Goal: Obtain resource: Download file/media

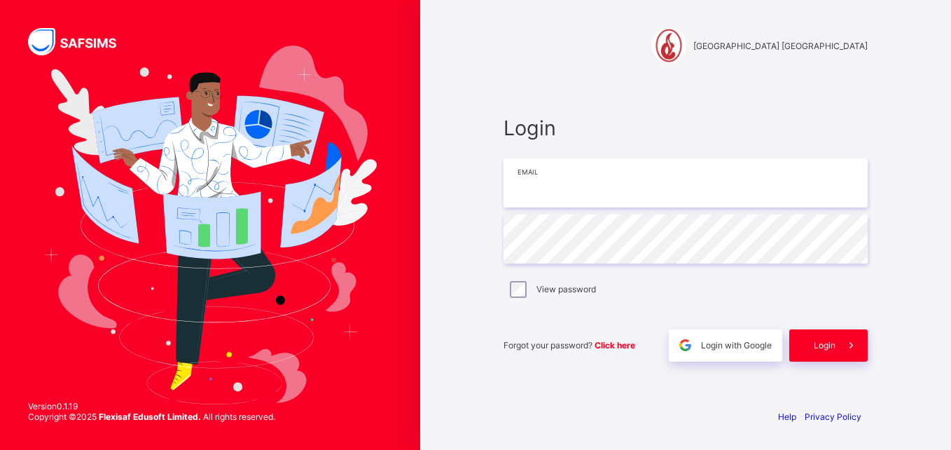
click at [788, 169] on input "email" at bounding box center [686, 182] width 364 height 49
type input "**********"
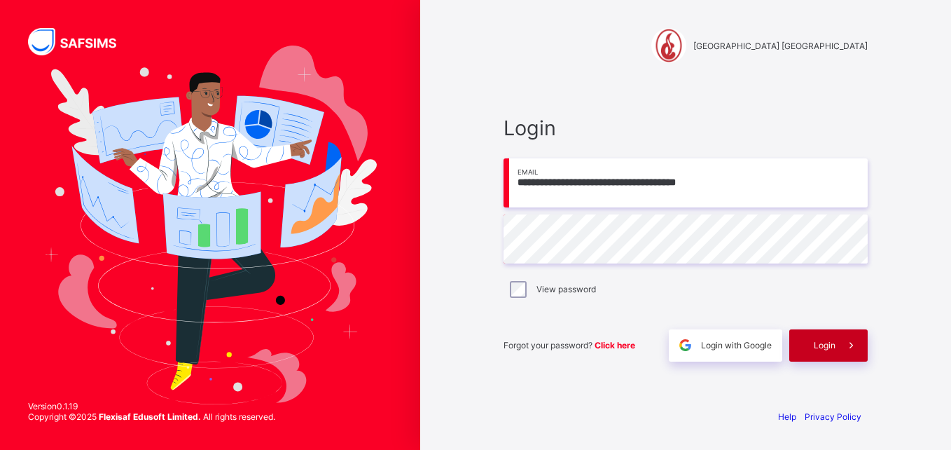
click at [819, 346] on span "Login" at bounding box center [825, 345] width 22 height 11
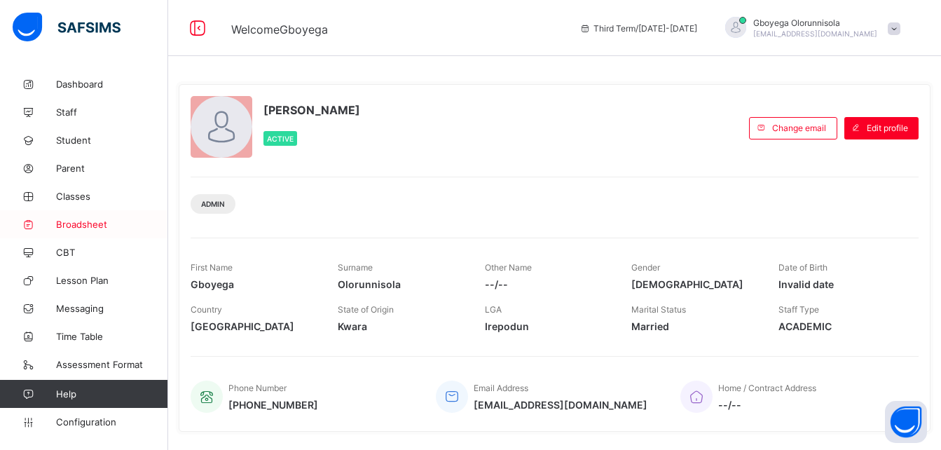
click at [71, 216] on link "Broadsheet" at bounding box center [84, 224] width 168 height 28
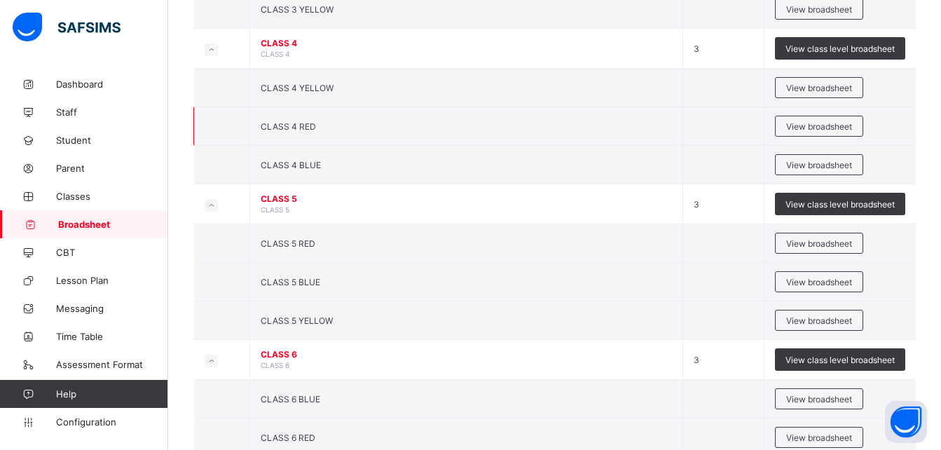
scroll to position [1027, 0]
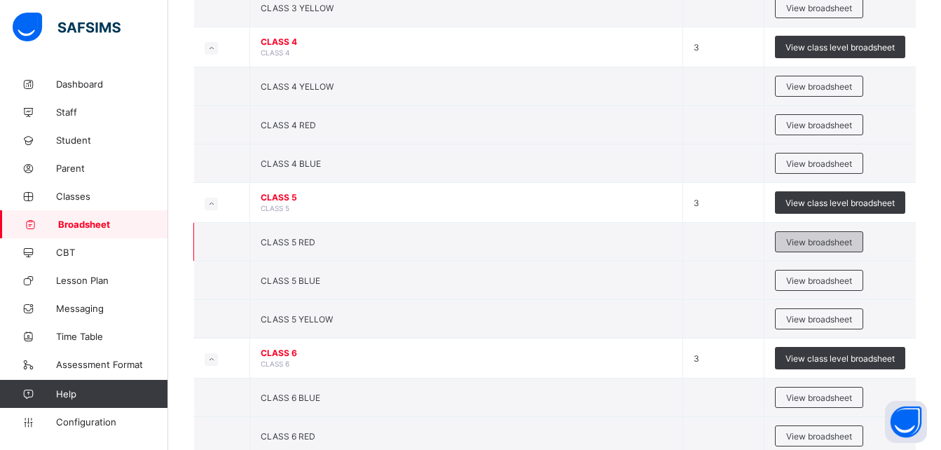
click at [820, 241] on span "View broadsheet" at bounding box center [819, 242] width 66 height 11
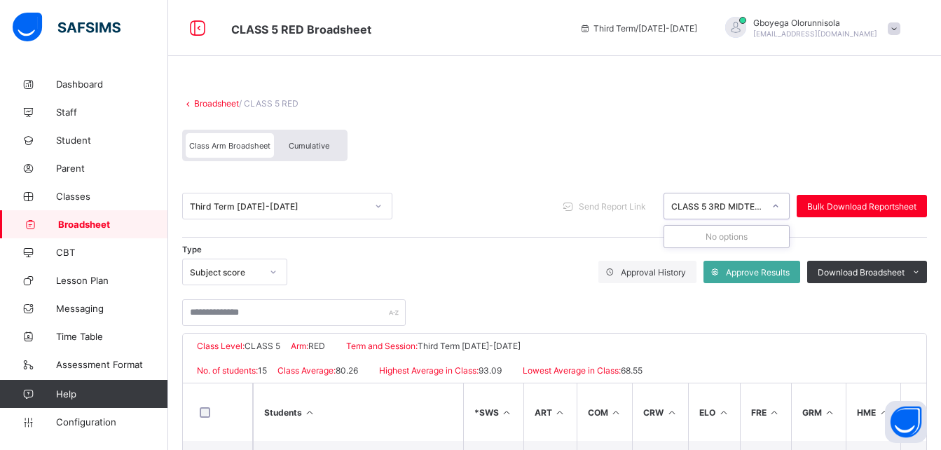
click at [723, 205] on div "CLASS 5 3RD MIDTERM(2024-2025)" at bounding box center [717, 206] width 92 height 11
click at [293, 141] on span "Cumulative" at bounding box center [309, 146] width 41 height 10
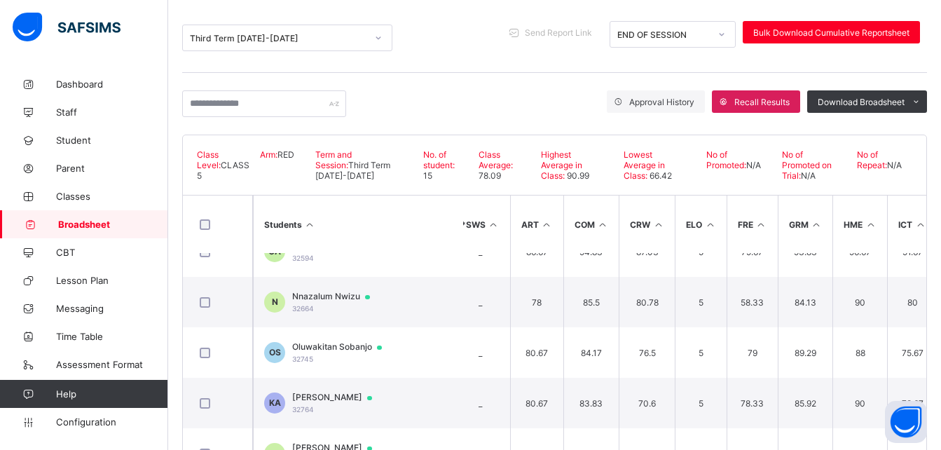
scroll to position [80, 15]
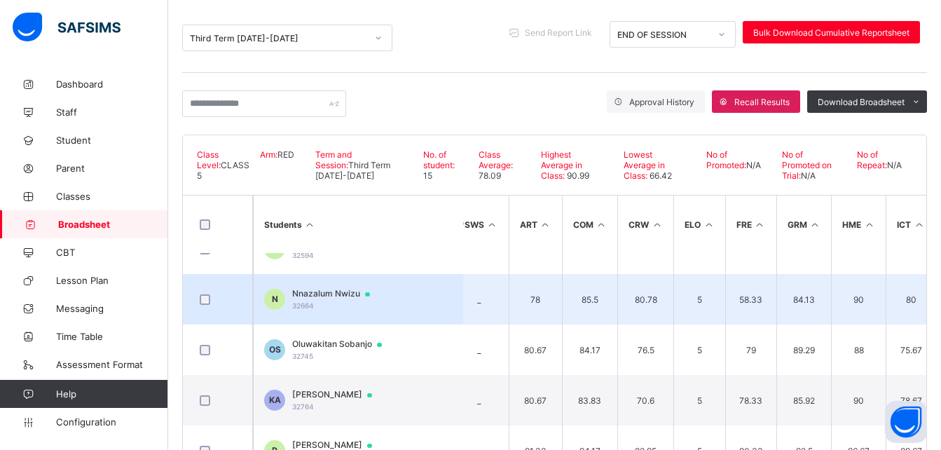
click at [338, 289] on span "Nnazalum Nwizu" at bounding box center [337, 293] width 91 height 11
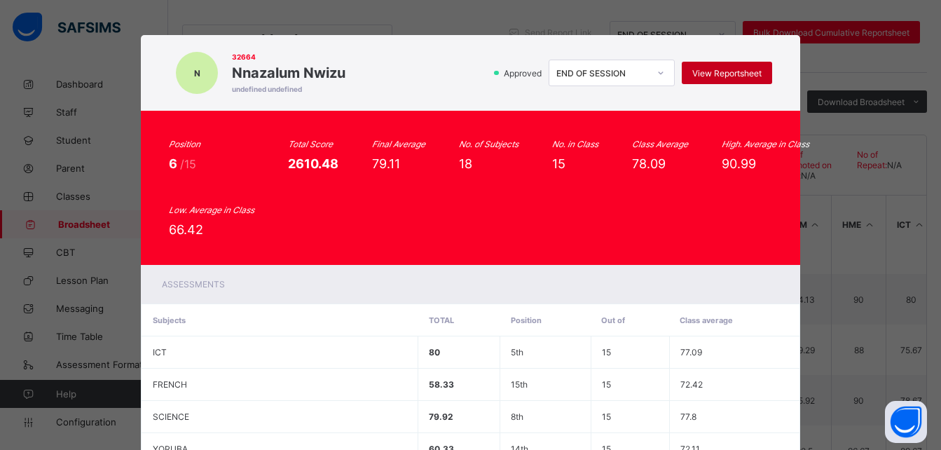
click at [747, 74] on span "View Reportsheet" at bounding box center [726, 73] width 69 height 11
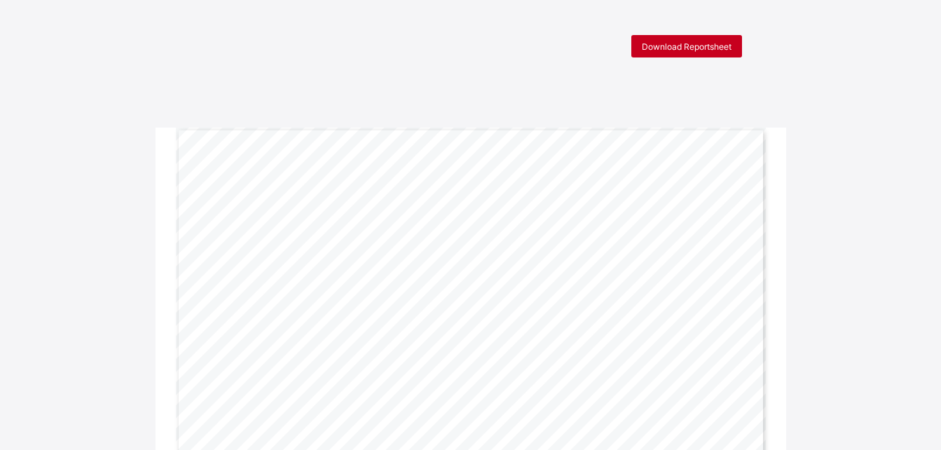
click at [686, 46] on span "Download Reportsheet" at bounding box center [687, 46] width 90 height 11
